Goal: Transaction & Acquisition: Purchase product/service

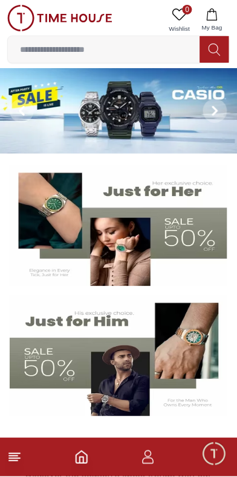
click at [21, 457] on icon at bounding box center [14, 458] width 14 height 14
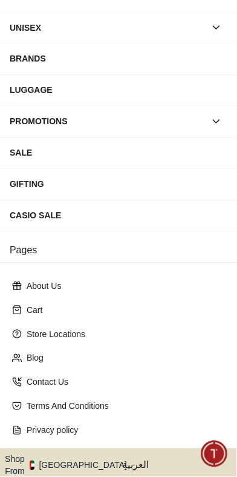
scroll to position [300, 0]
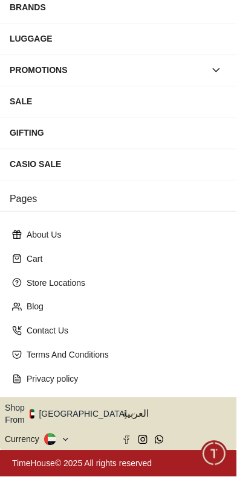
click at [95, 402] on button "Shop From [GEOGRAPHIC_DATA]" at bounding box center [70, 414] width 131 height 24
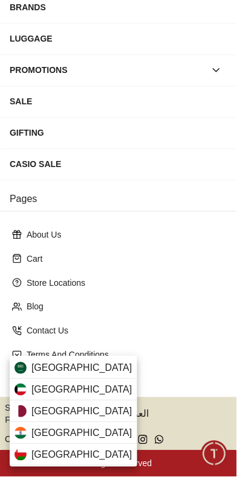
click at [102, 370] on span "[GEOGRAPHIC_DATA]" at bounding box center [81, 368] width 101 height 14
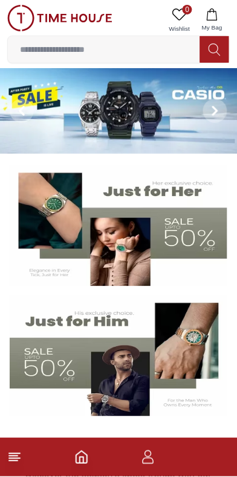
click at [118, 377] on img at bounding box center [118, 356] width 217 height 121
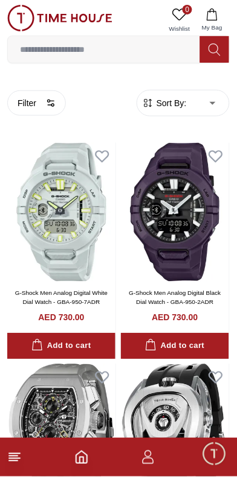
click at [19, 454] on line at bounding box center [14, 454] width 11 height 0
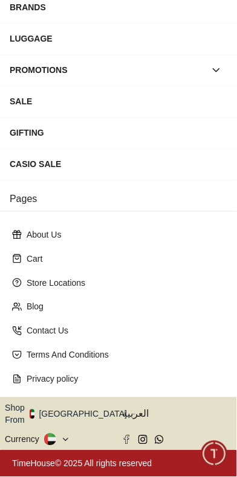
scroll to position [300, 0]
click at [100, 402] on button "Shop From [GEOGRAPHIC_DATA]" at bounding box center [70, 414] width 131 height 24
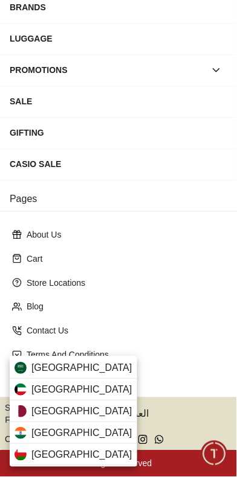
click at [106, 364] on span "[GEOGRAPHIC_DATA]" at bounding box center [81, 368] width 101 height 14
